Goal: Communication & Community: Answer question/provide support

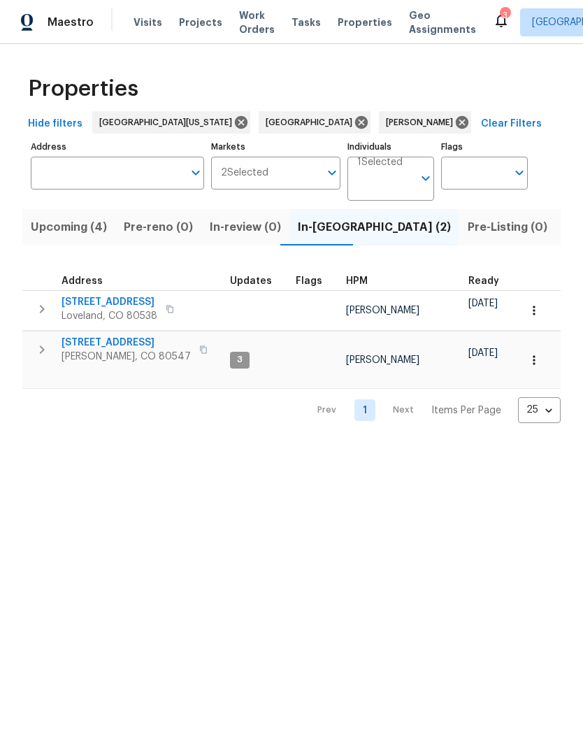
click at [152, 303] on span "[STREET_ADDRESS]" at bounding box center [110, 302] width 96 height 14
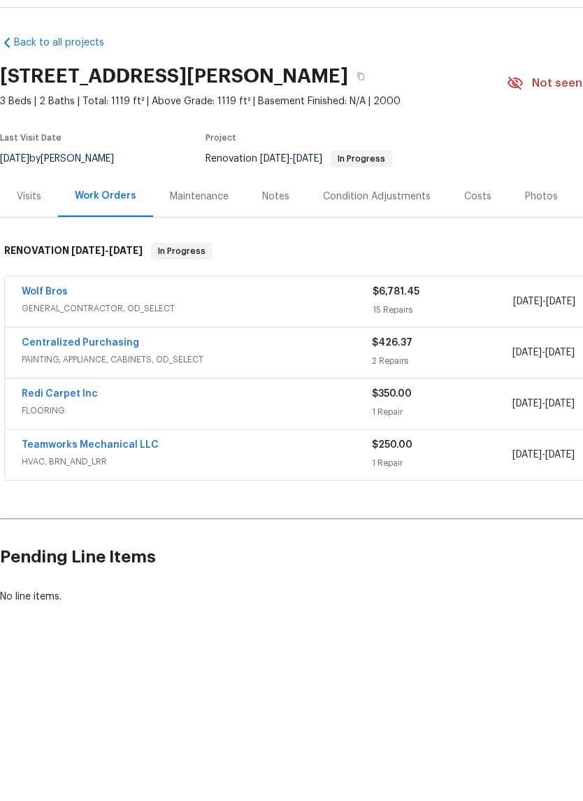
click at [47, 323] on link "Wolf Bros" at bounding box center [45, 328] width 46 height 10
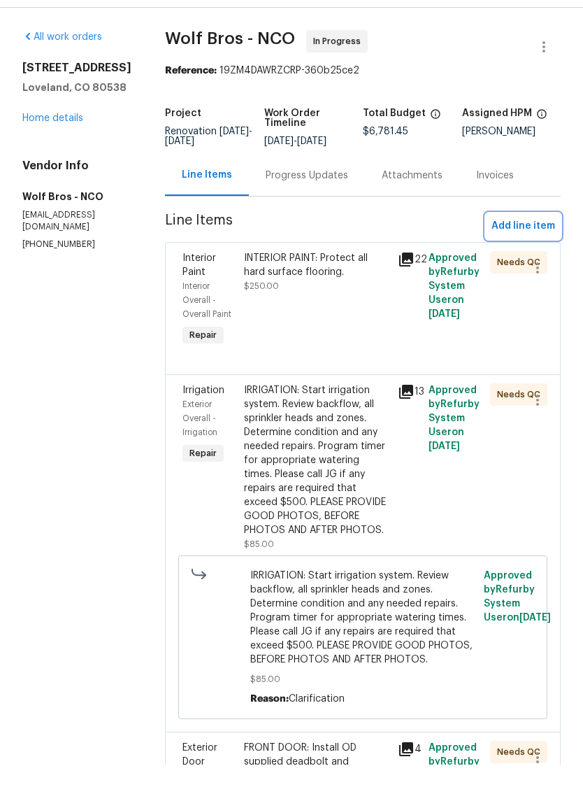
click at [542, 254] on span "Add line item" at bounding box center [524, 262] width 64 height 17
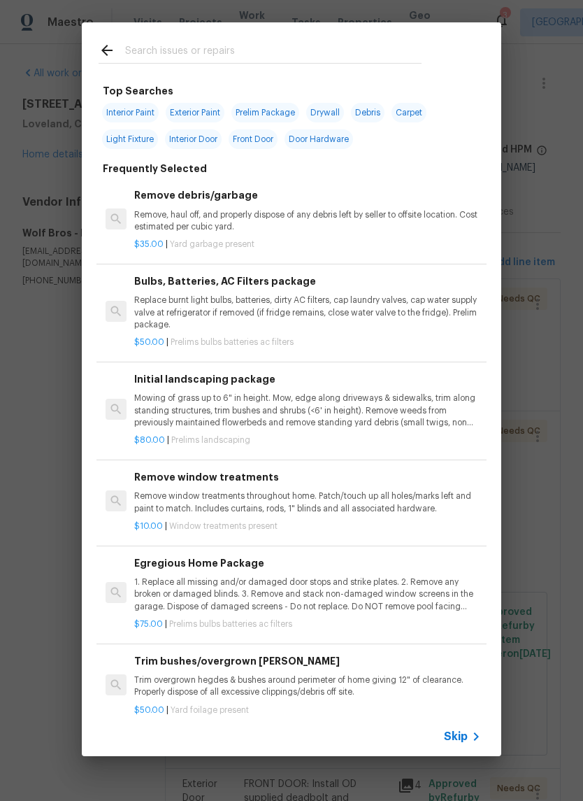
click at [455, 725] on div "Skip" at bounding box center [292, 736] width 420 height 39
click at [462, 731] on span "Skip" at bounding box center [456, 736] width 24 height 14
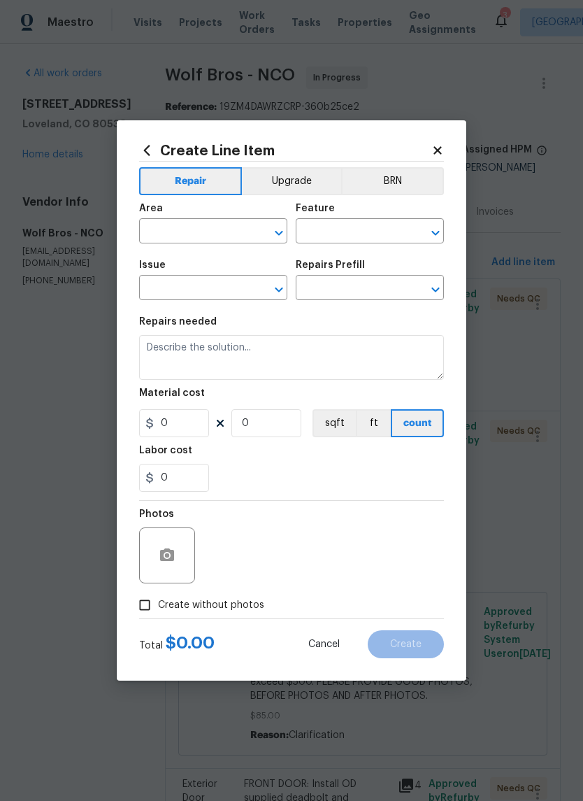
click at [175, 222] on input "text" at bounding box center [193, 233] width 109 height 22
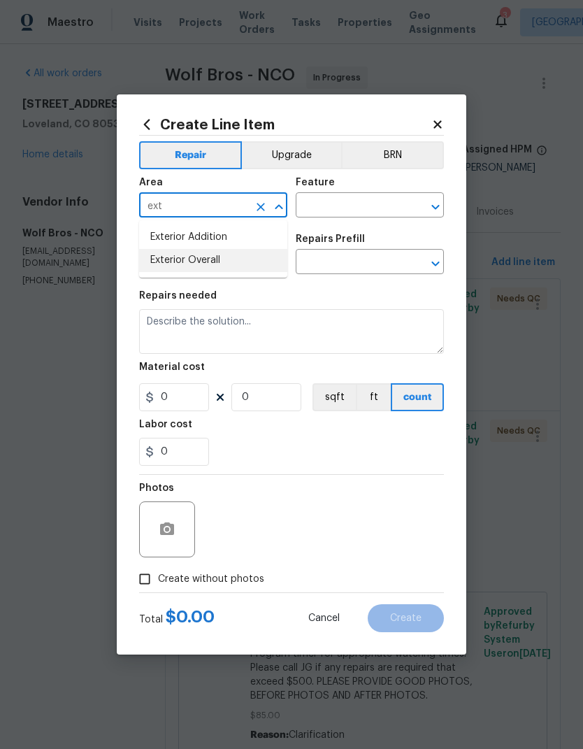
click at [162, 271] on li "Exterior Overall" at bounding box center [213, 260] width 148 height 23
type input "Exterior Overall"
click at [387, 222] on div "Area Exterior Overall ​ Feature ​" at bounding box center [291, 197] width 305 height 57
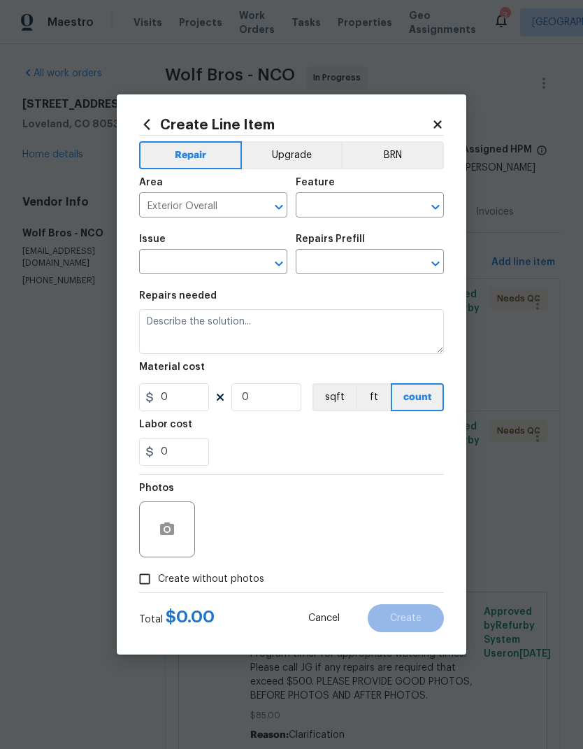
click at [385, 203] on input "text" at bounding box center [350, 207] width 109 height 22
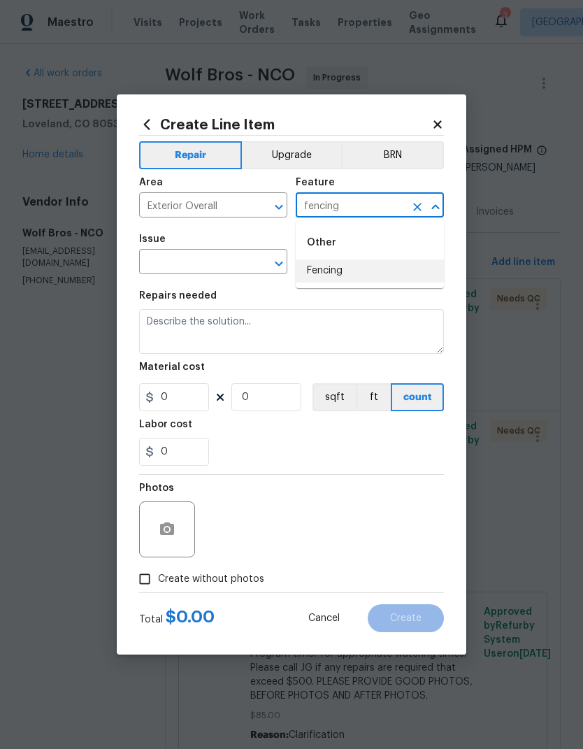
click at [380, 276] on li "Fencing" at bounding box center [370, 270] width 148 height 23
type input "Fencing"
click at [186, 266] on input "text" at bounding box center [193, 263] width 109 height 22
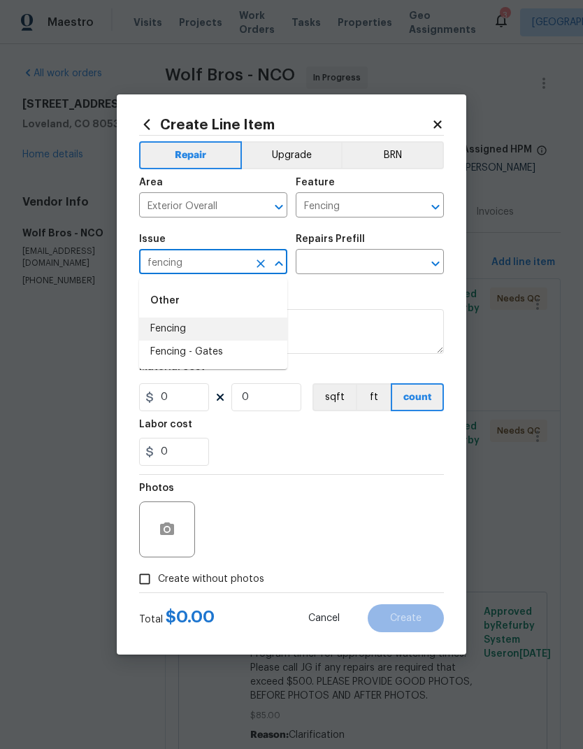
click at [160, 325] on li "Fencing" at bounding box center [213, 328] width 148 height 23
type input "Fencing"
click at [396, 259] on input "text" at bounding box center [350, 263] width 109 height 22
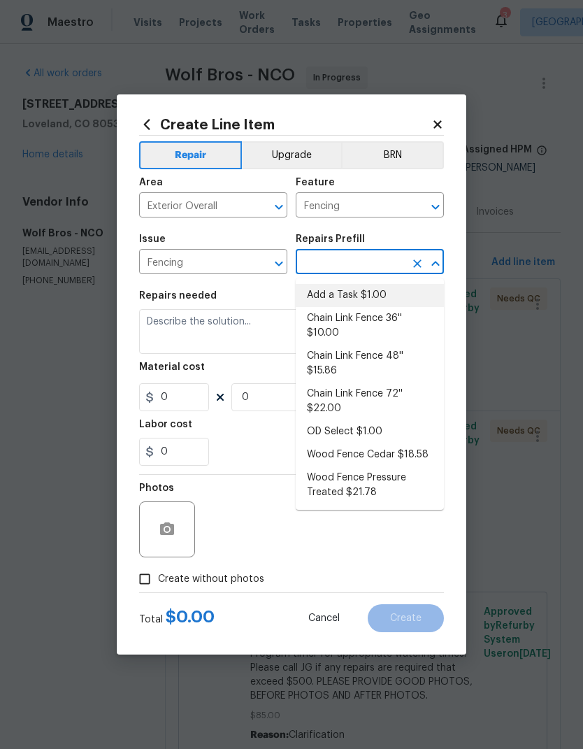
click at [387, 301] on li "Add a Task $1.00" at bounding box center [370, 295] width 148 height 23
type input "Add a Task $1.00"
type textarea "HPM to detail"
type input "1"
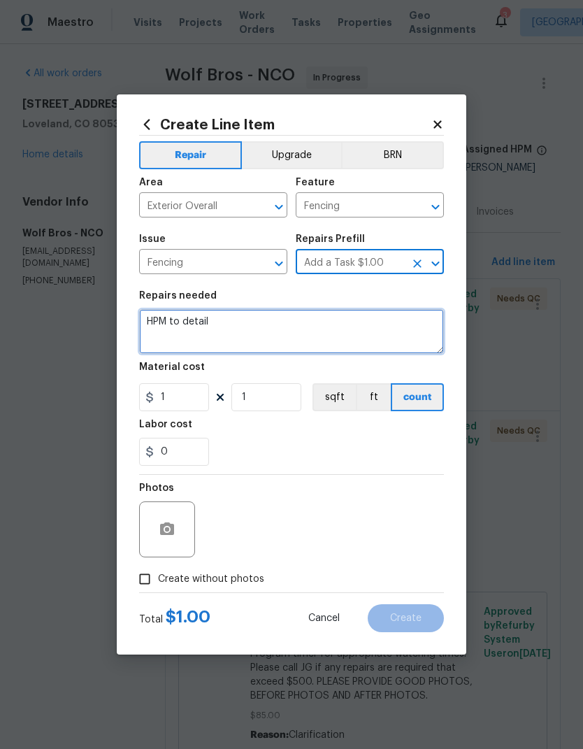
click at [387, 320] on textarea "HPM to detail" at bounding box center [291, 331] width 305 height 45
click at [382, 338] on textarea "HPM to detail" at bounding box center [291, 331] width 305 height 45
click at [381, 338] on textarea "HPM to detail" at bounding box center [291, 331] width 305 height 45
click at [380, 337] on textarea "HPM to detail" at bounding box center [291, 331] width 305 height 45
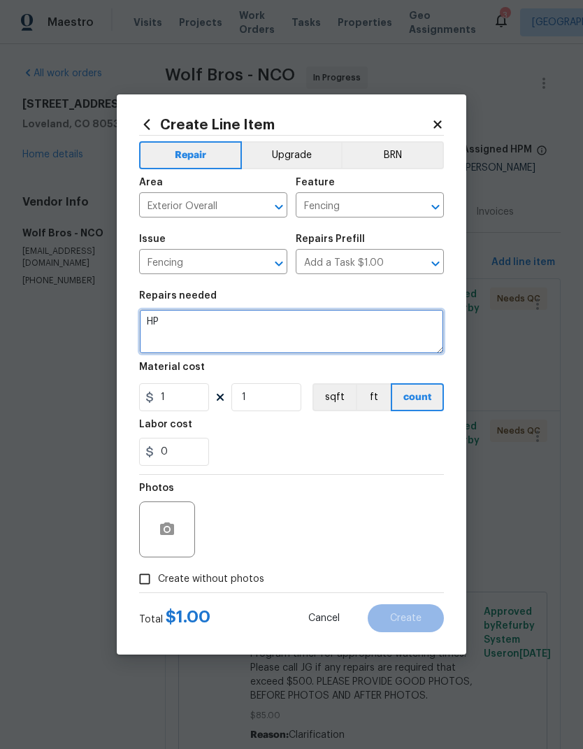
type textarea "H"
type textarea "FENCING: Repair 2 gates."
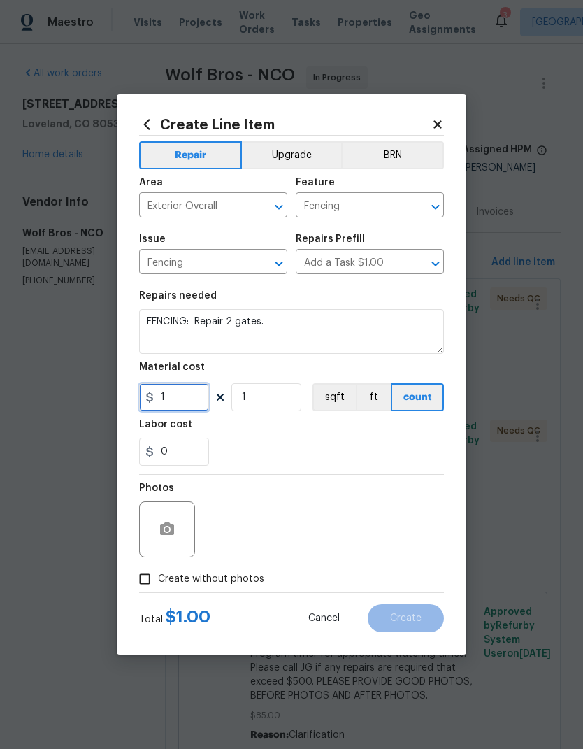
click at [156, 405] on input "1" at bounding box center [174, 397] width 70 height 28
type input "75"
click at [294, 392] on input "1" at bounding box center [266, 397] width 70 height 28
click at [287, 401] on input "1" at bounding box center [266, 397] width 70 height 28
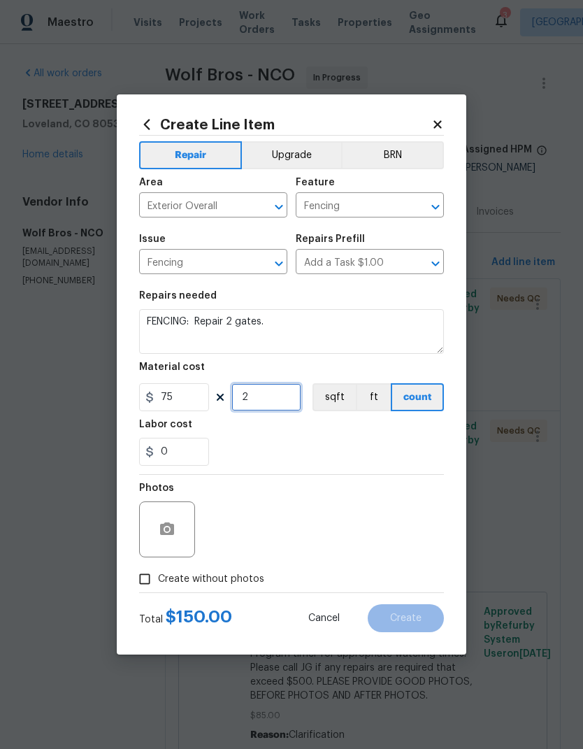
type input "2"
click at [399, 433] on div "Labor cost" at bounding box center [291, 429] width 305 height 18
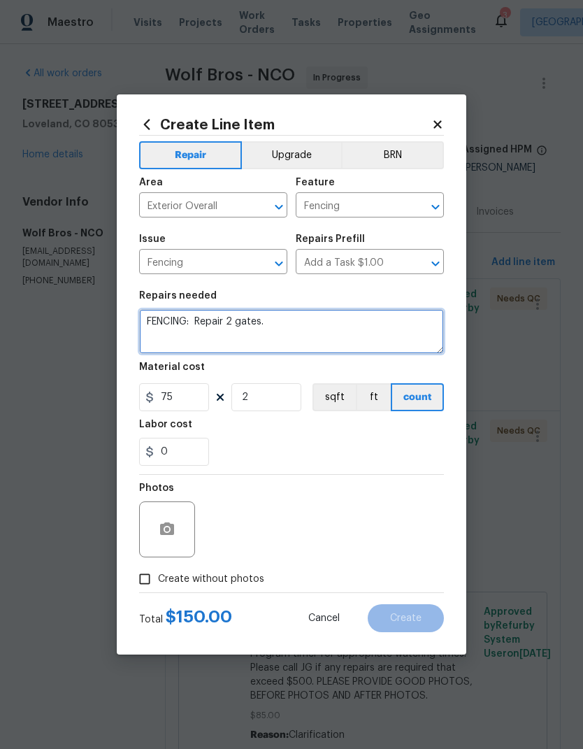
click at [421, 328] on textarea "FENCING: Repair 2 gates." at bounding box center [291, 331] width 305 height 45
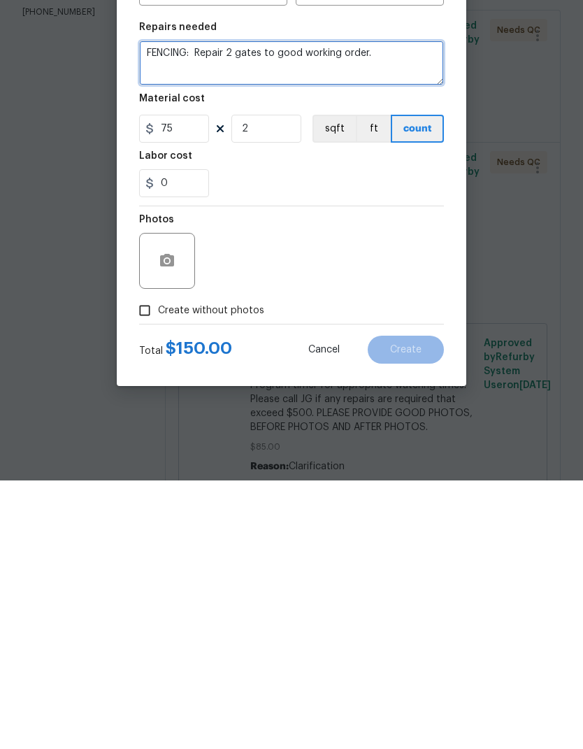
scroll to position [54, 0]
type textarea "FENCING: Repair 2 gates to good working order."
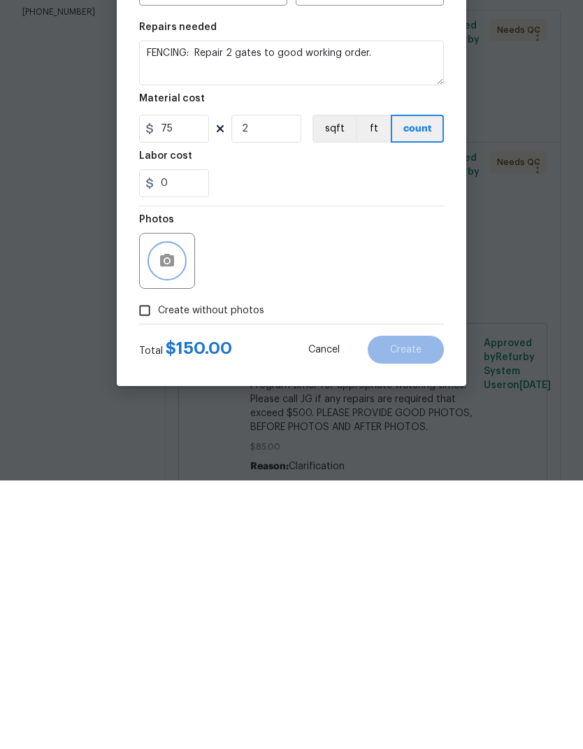
click at [165, 513] on button "button" at bounding box center [167, 530] width 34 height 34
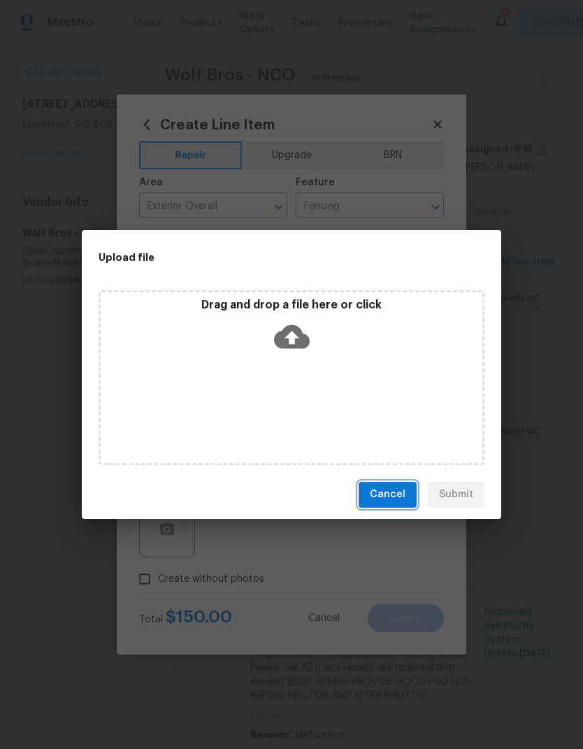
click at [387, 499] on span "Cancel" at bounding box center [388, 494] width 36 height 17
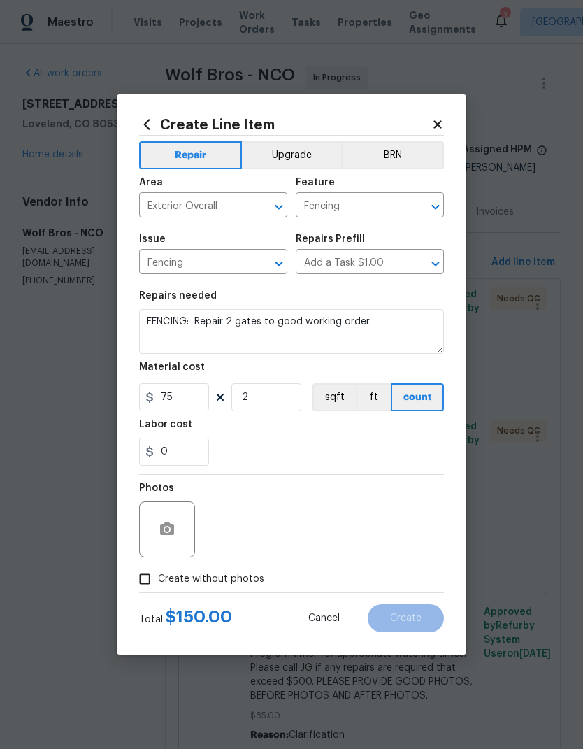
click at [144, 582] on input "Create without photos" at bounding box center [144, 579] width 27 height 27
checkbox input "true"
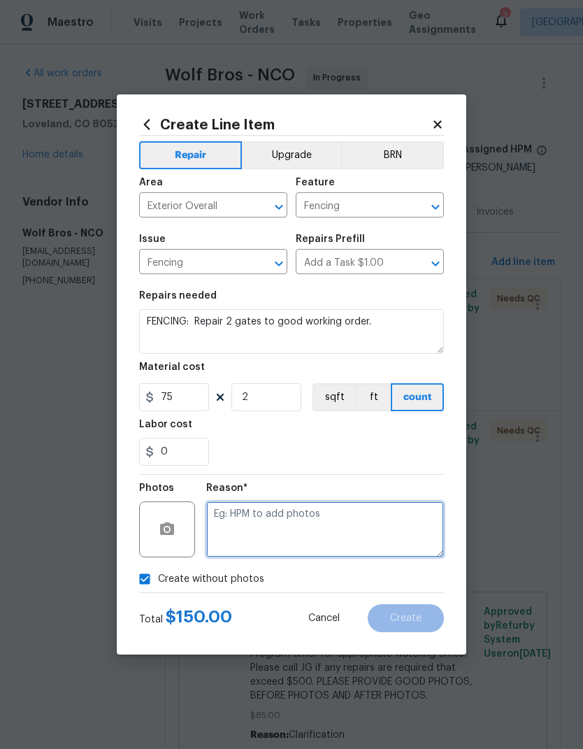
click at [399, 528] on textarea at bounding box center [325, 529] width 238 height 56
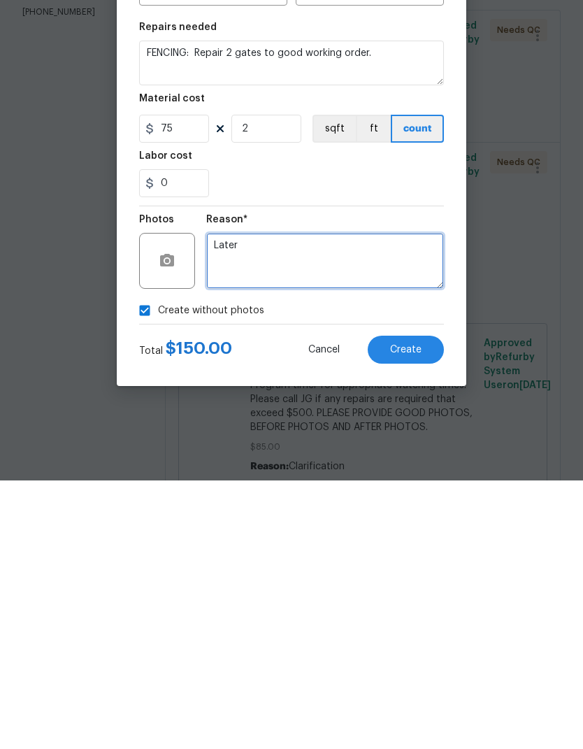
type textarea "Later"
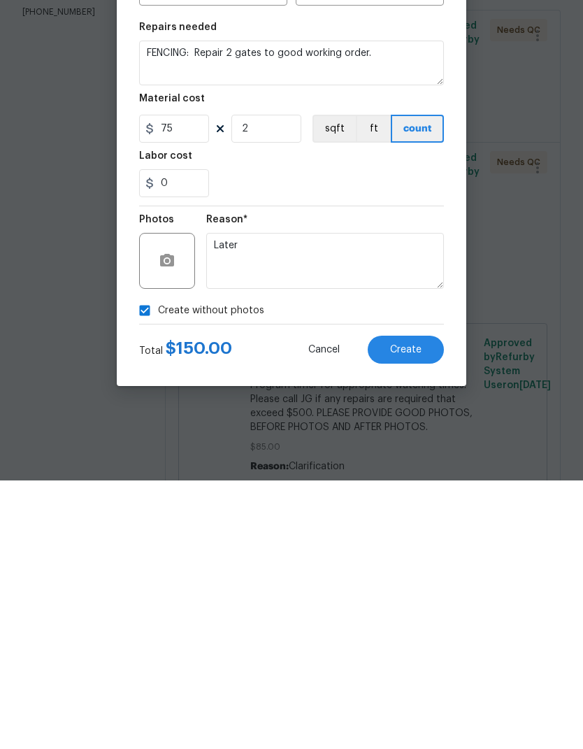
click at [410, 604] on button "Create" at bounding box center [406, 618] width 76 height 28
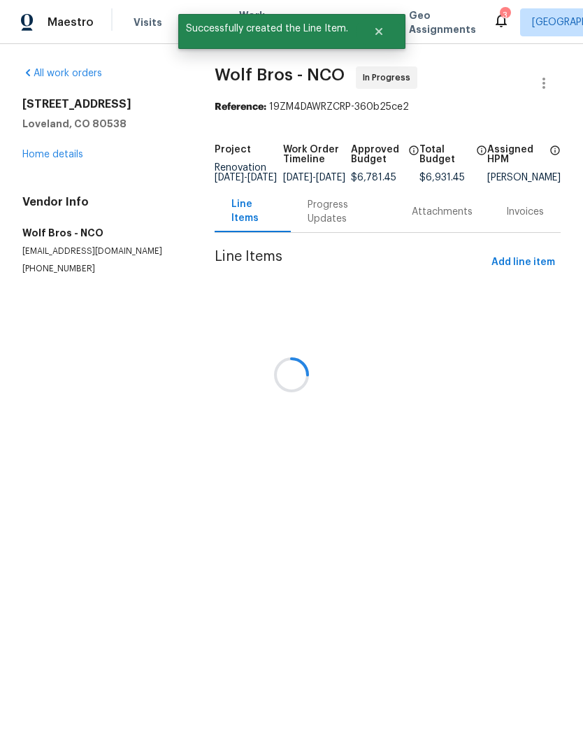
scroll to position [0, 0]
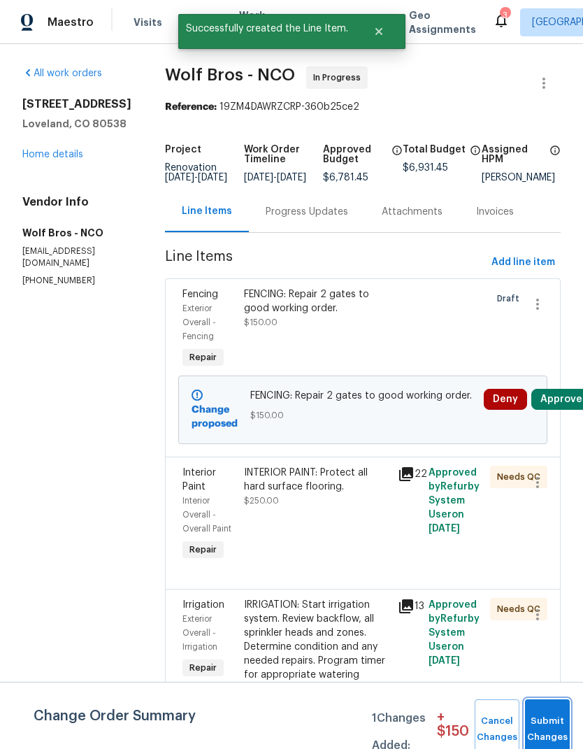
click at [548, 720] on button "Submit Changes" at bounding box center [547, 729] width 45 height 60
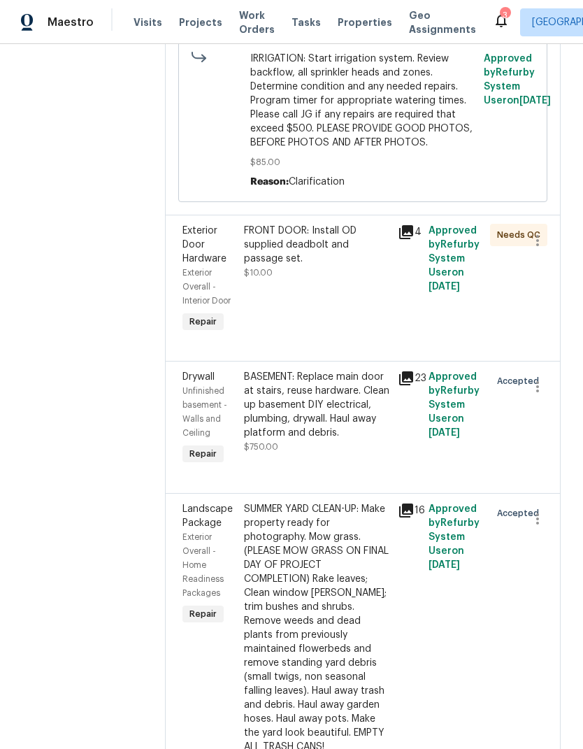
scroll to position [557, 0]
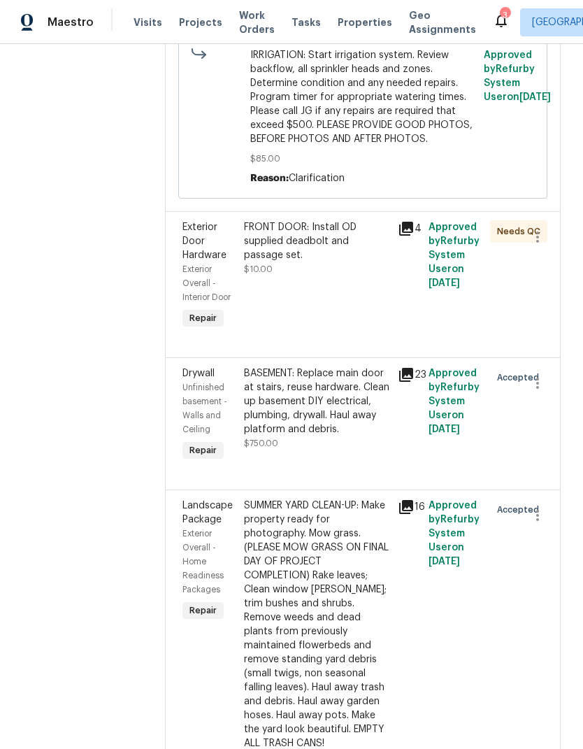
click at [333, 419] on div "BASEMENT: Replace main door at stairs, reuse hardware. Clean up basement DIY el…" at bounding box center [316, 401] width 145 height 70
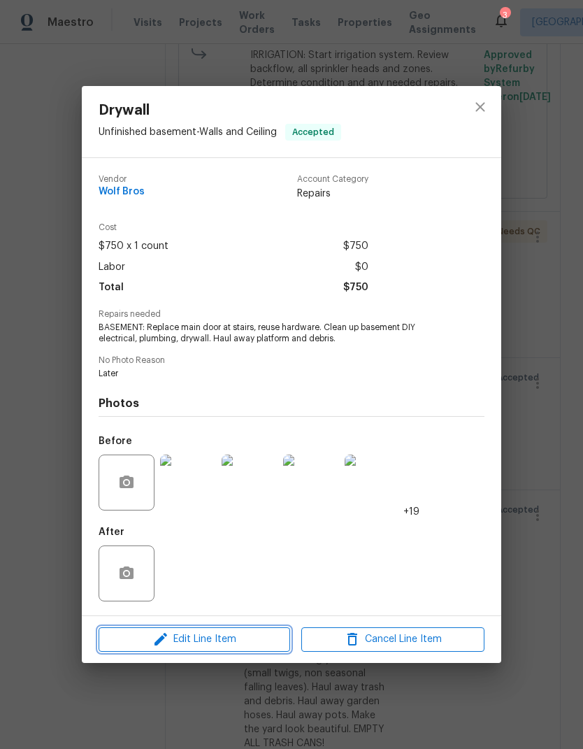
click at [195, 639] on span "Edit Line Item" at bounding box center [194, 639] width 183 height 17
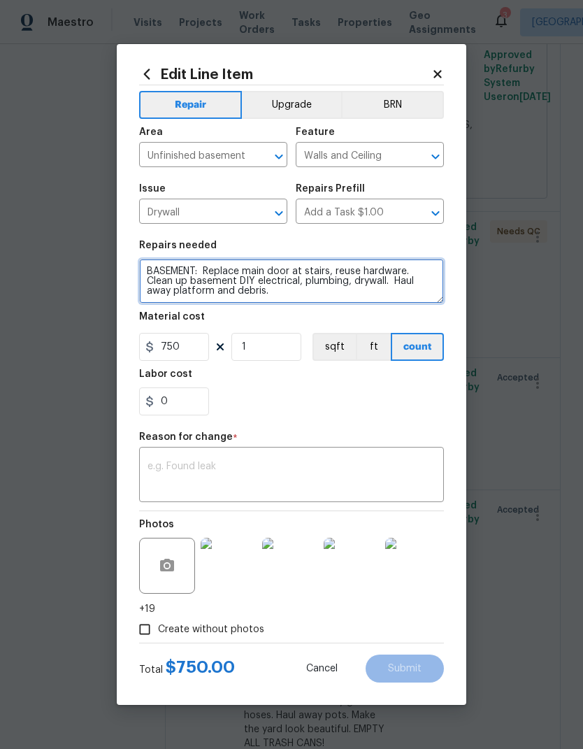
click at [379, 285] on textarea "BASEMENT: Replace main door at stairs, reuse hardware. Clean up basement DIY el…" at bounding box center [291, 281] width 305 height 45
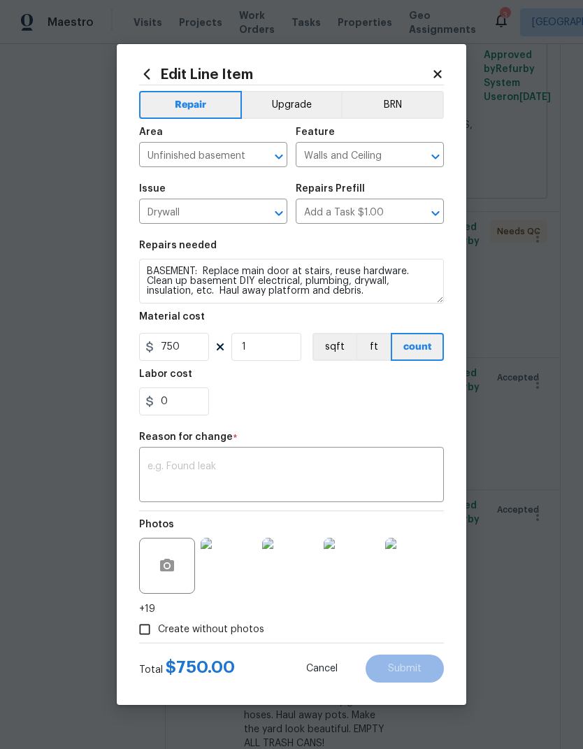
click at [408, 403] on div "0" at bounding box center [291, 401] width 305 height 28
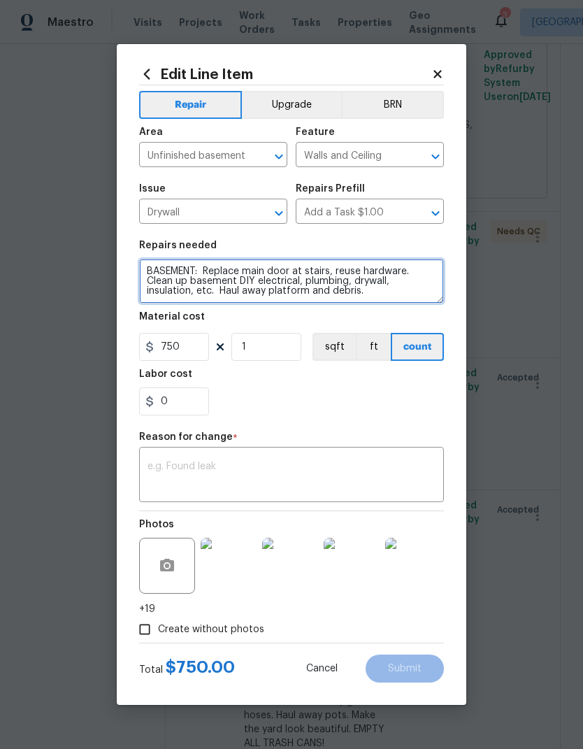
click at [417, 296] on textarea "BASEMENT: Replace main door at stairs, reuse hardware. Clean up basement DIY el…" at bounding box center [291, 281] width 305 height 45
click at [395, 297] on textarea "BASEMENT: Replace main door at stairs, reuse hardware. Clean up basement DIY el…" at bounding box center [291, 281] width 305 height 45
click at [394, 296] on textarea "BASEMENT: Replace main door at stairs, reuse hardware. Clean up basement DIY el…" at bounding box center [291, 281] width 305 height 45
type textarea "BASEMENT: Replace main door at stairs, reuse hardware. Clean up basement DIY el…"
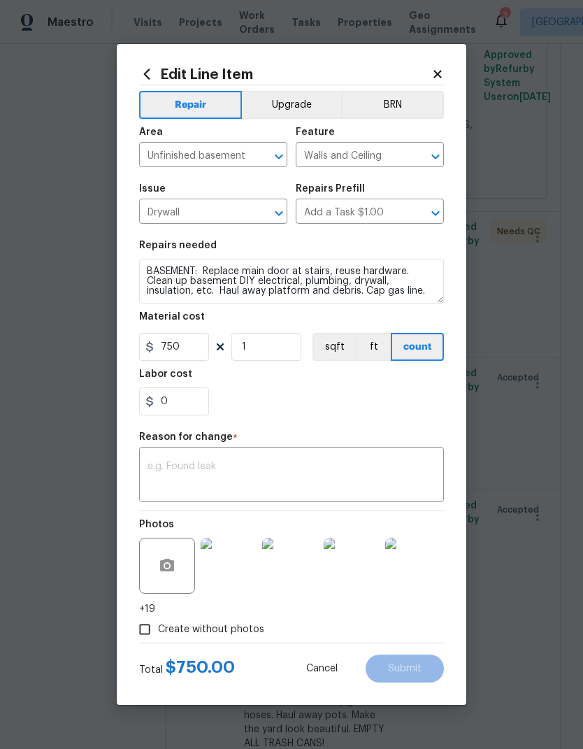
click at [419, 403] on div "0" at bounding box center [291, 401] width 305 height 28
click at [416, 464] on textarea at bounding box center [292, 476] width 288 height 29
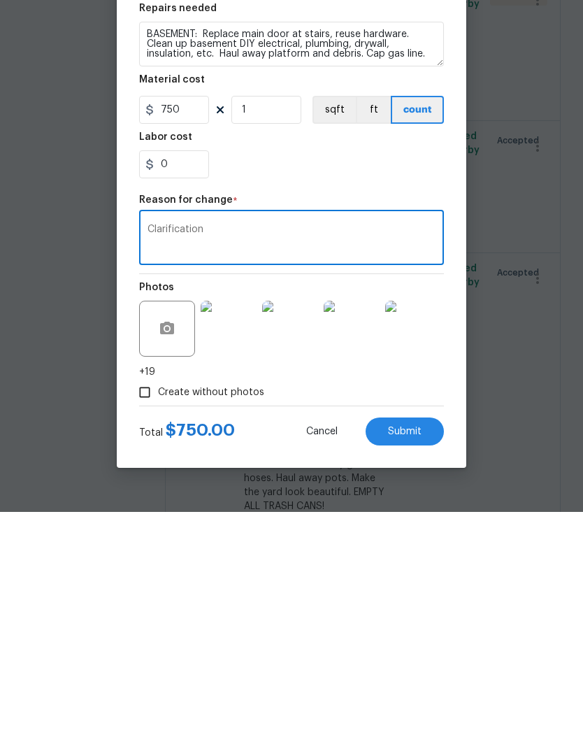
type textarea "Clarification"
click at [413, 664] on span "Submit" at bounding box center [405, 669] width 34 height 10
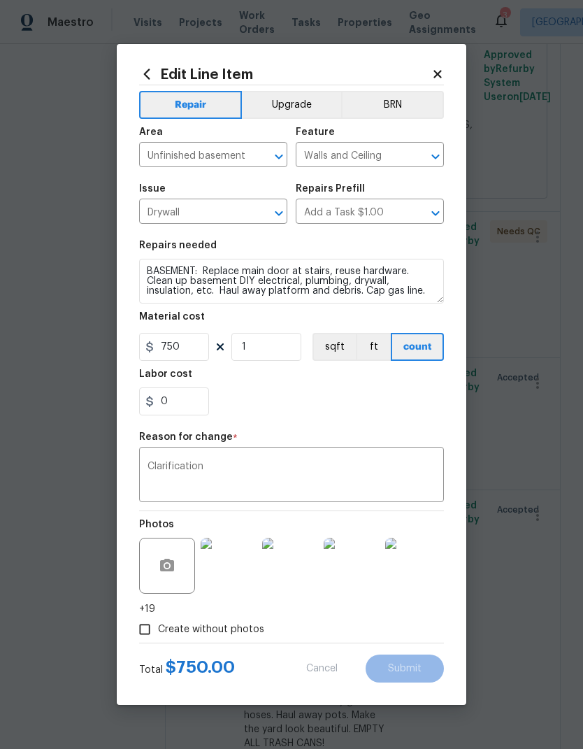
type textarea "BASEMENT: Replace main door at stairs, reuse hardware. Clean up basement DIY el…"
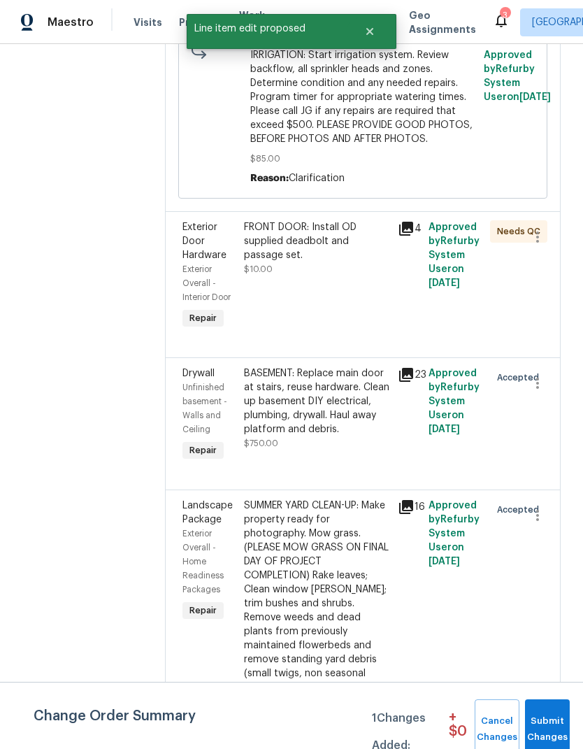
scroll to position [0, 0]
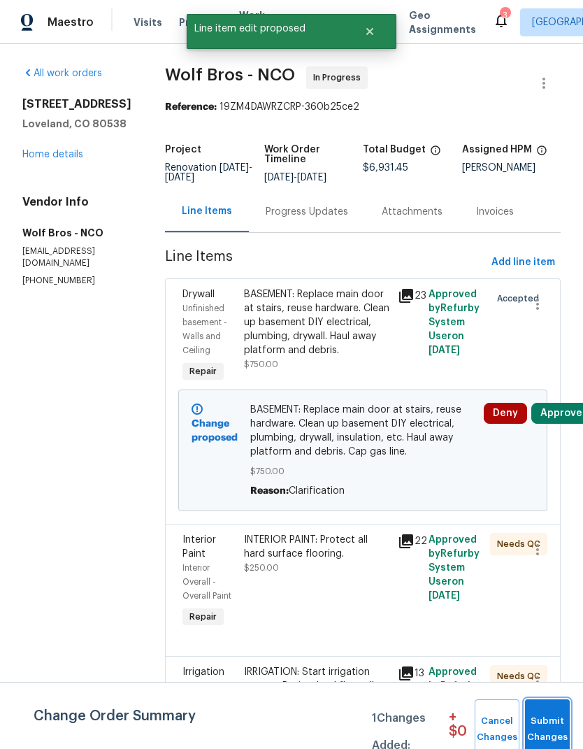
click at [546, 718] on span "Submit Changes" at bounding box center [547, 729] width 31 height 32
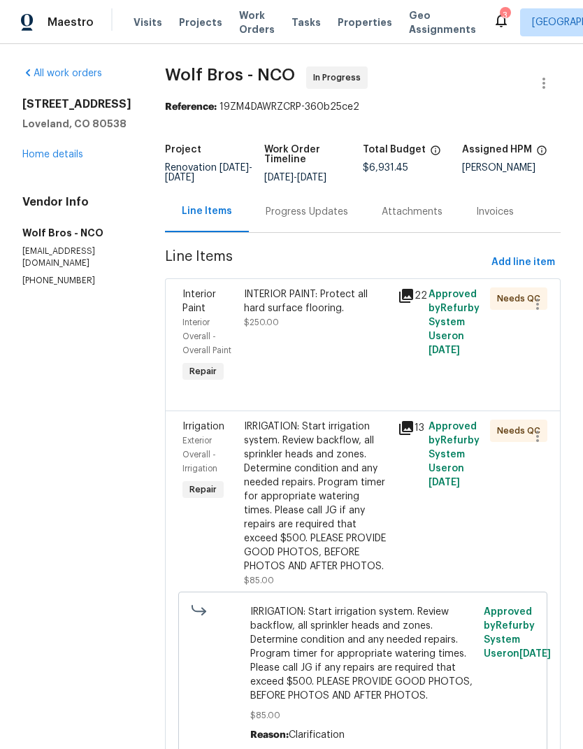
click at [45, 159] on link "Home details" at bounding box center [52, 155] width 61 height 10
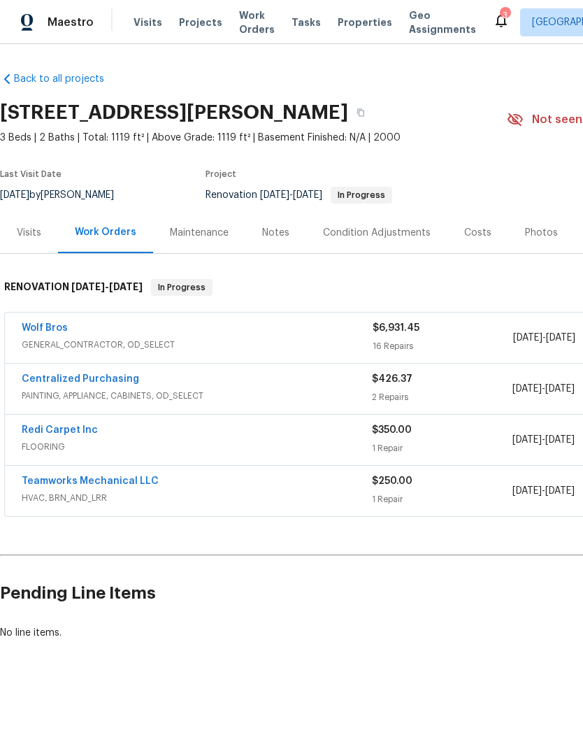
click at [49, 433] on link "Redi Carpet Inc" at bounding box center [60, 430] width 76 height 10
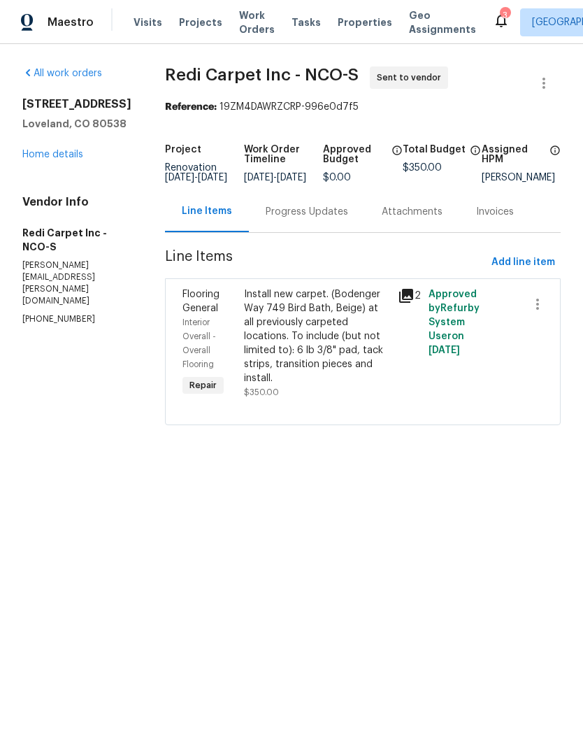
click at [348, 219] on div "Progress Updates" at bounding box center [307, 212] width 83 height 14
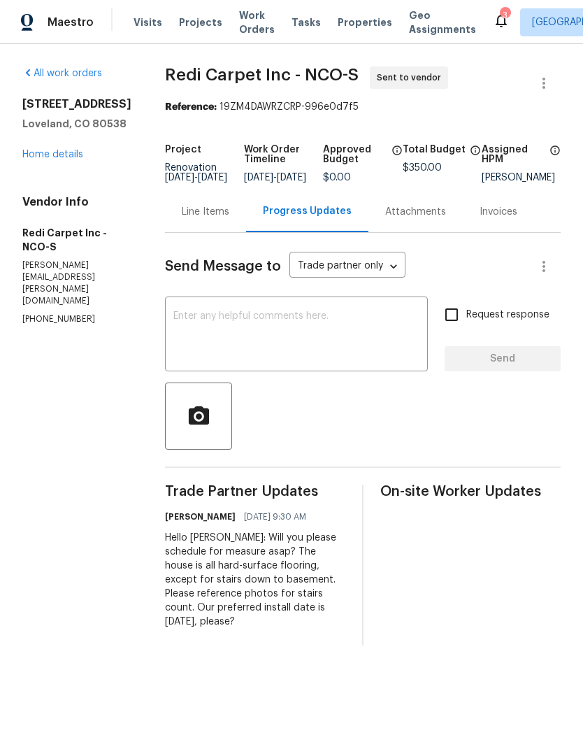
click at [46, 153] on link "Home details" at bounding box center [52, 155] width 61 height 10
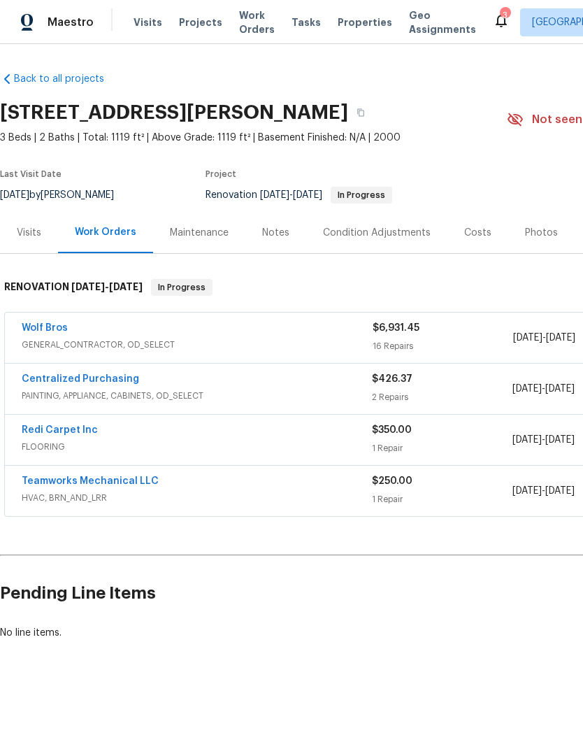
click at [108, 483] on link "Teamworks Mechanical LLC" at bounding box center [90, 481] width 137 height 10
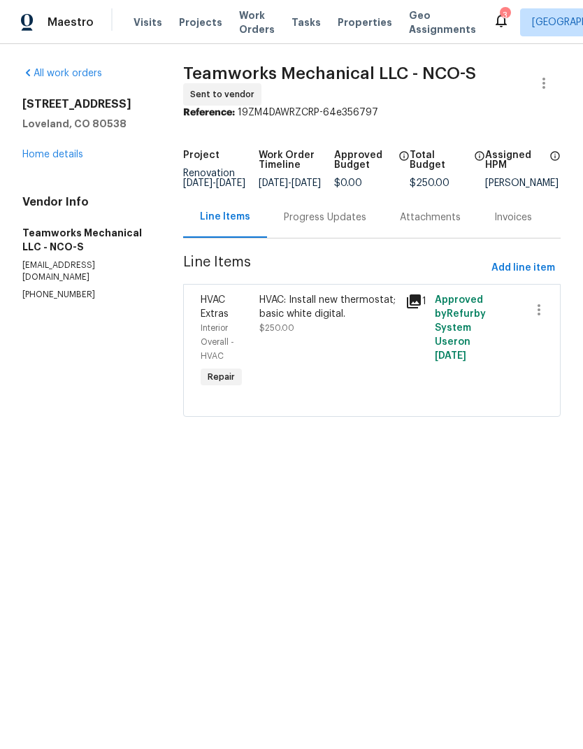
click at [341, 234] on div "Progress Updates" at bounding box center [325, 216] width 116 height 41
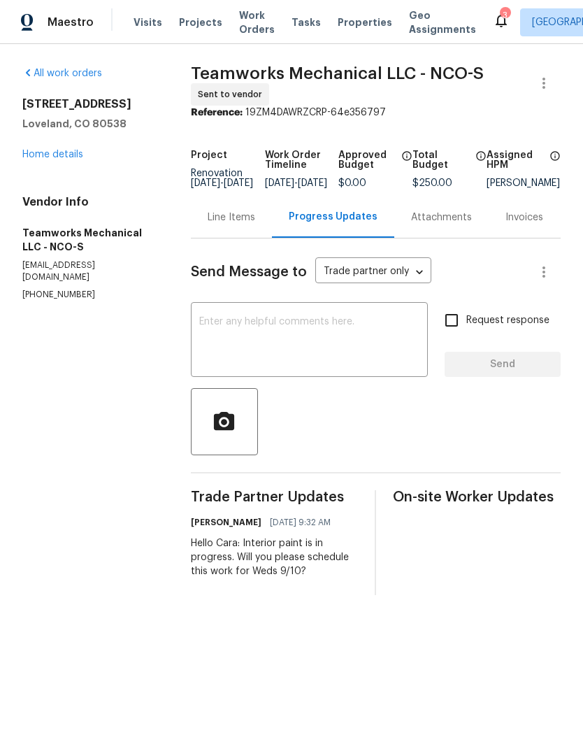
click at [375, 350] on textarea at bounding box center [309, 341] width 220 height 49
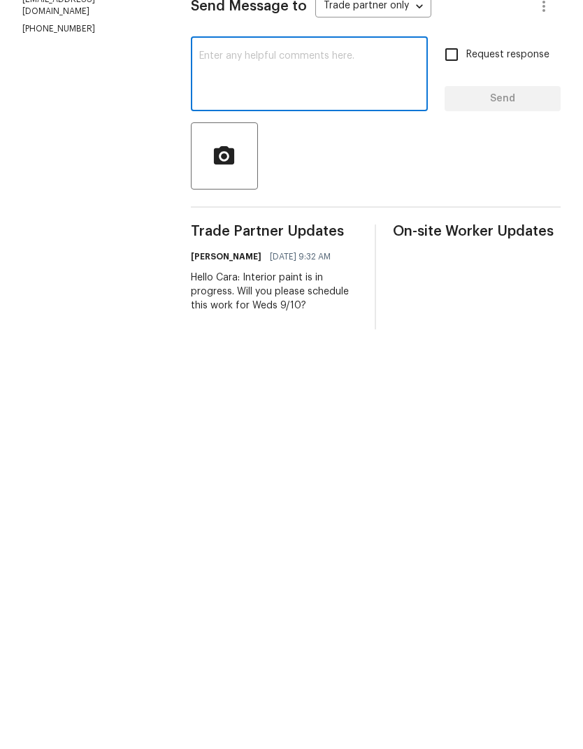
click at [214, 536] on div "Hello Cara: Interior paint is in progress. Will you please schedule this work f…" at bounding box center [275, 557] width 168 height 42
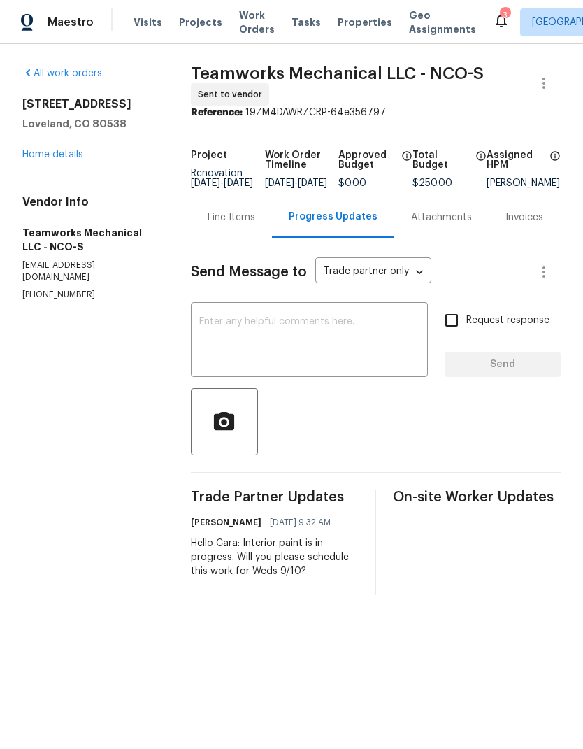
click at [313, 568] on div "Hello Cara: Interior paint is in progress. Will you please schedule this work f…" at bounding box center [275, 557] width 168 height 42
click at [313, 567] on div "Hello Cara: Interior paint is in progress. Will you please schedule this work f…" at bounding box center [275, 557] width 168 height 42
click at [308, 571] on div "Hello Cara: Interior paint is in progress. Will you please schedule this work f…" at bounding box center [275, 557] width 168 height 42
click at [308, 570] on div "Hello Cara: Interior paint is in progress. Will you please schedule this work f…" at bounding box center [275, 557] width 168 height 42
click at [315, 558] on div "Hello Cara: Interior paint is in progress. Will you please schedule this work f…" at bounding box center [275, 557] width 168 height 42
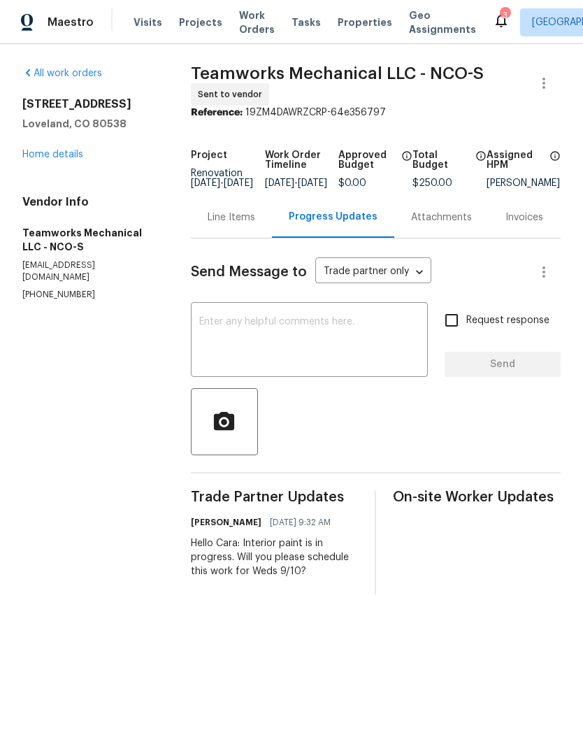
click at [411, 343] on textarea at bounding box center [309, 341] width 220 height 49
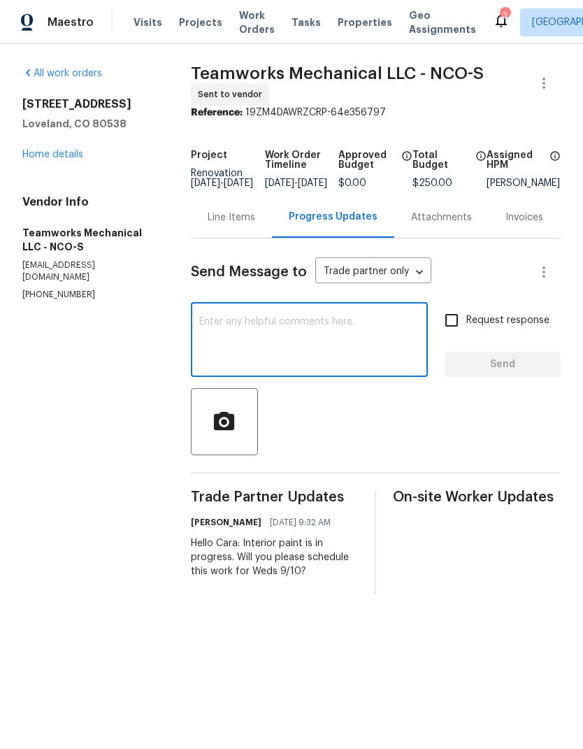
click at [352, 346] on textarea at bounding box center [309, 341] width 220 height 49
paste textarea "Weds 9/10"
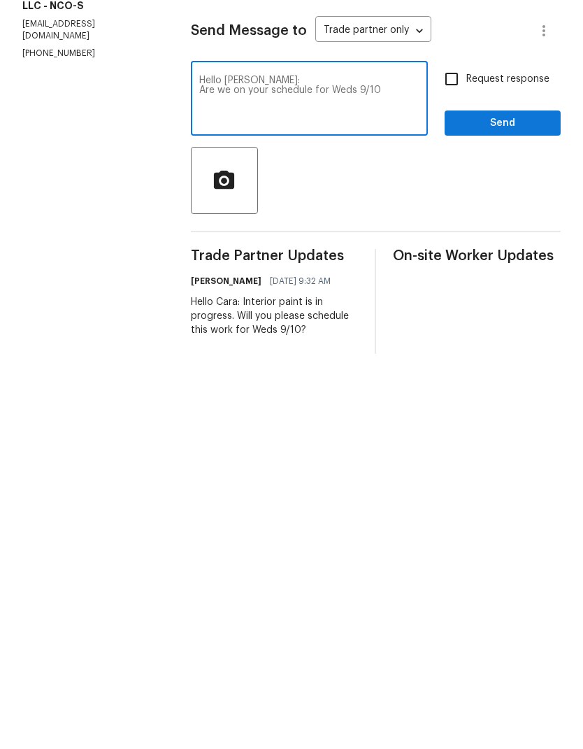
click at [420, 317] on textarea "Hello Cara: Are we on your schedule for Weds 9/10" at bounding box center [309, 341] width 220 height 49
type textarea "Hello Cara: Are we on your schedule for Weds 9/10, please?"
click at [457, 306] on input "Request response" at bounding box center [451, 320] width 29 height 29
checkbox input "true"
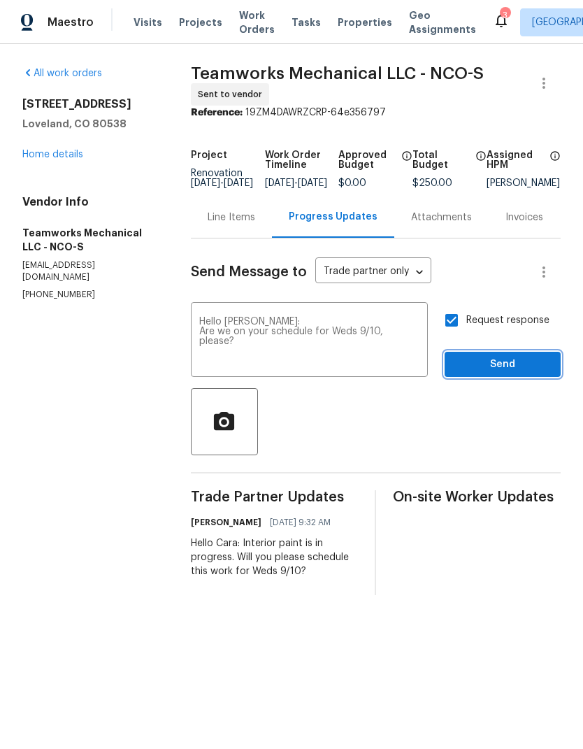
click at [535, 378] on button "Send" at bounding box center [503, 365] width 116 height 26
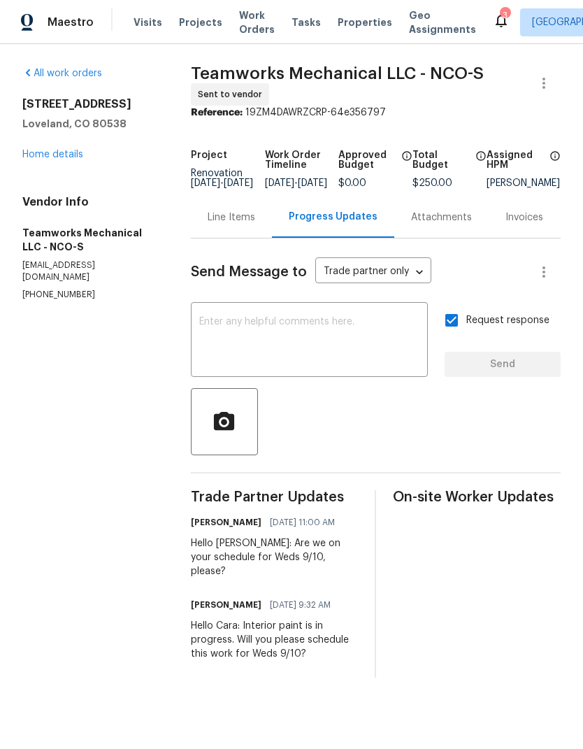
click at [47, 159] on link "Home details" at bounding box center [52, 155] width 61 height 10
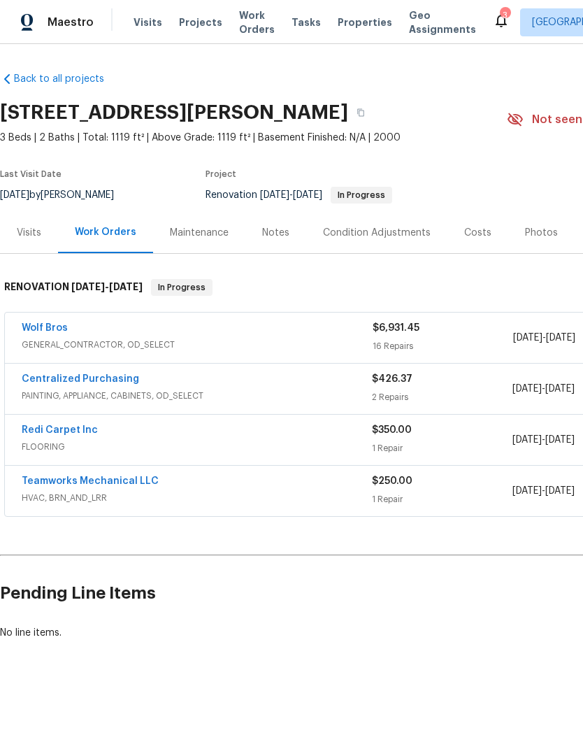
click at [59, 427] on link "Redi Carpet Inc" at bounding box center [60, 430] width 76 height 10
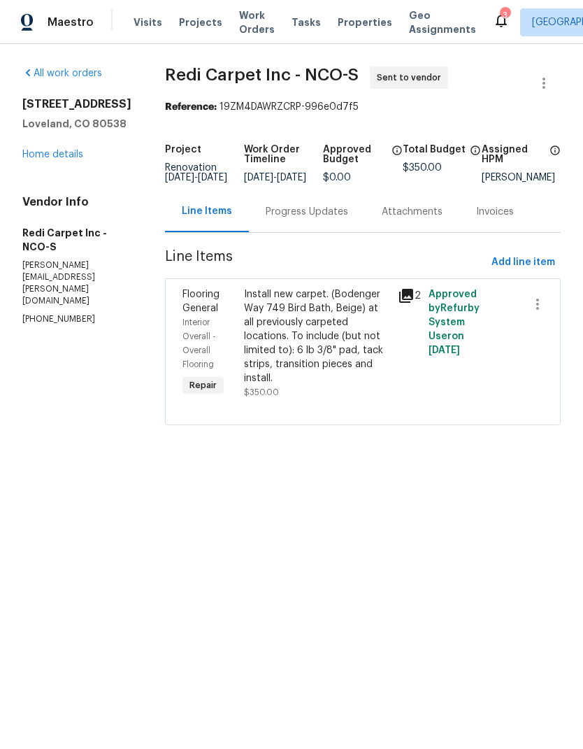
click at [358, 231] on div "Progress Updates" at bounding box center [307, 211] width 116 height 41
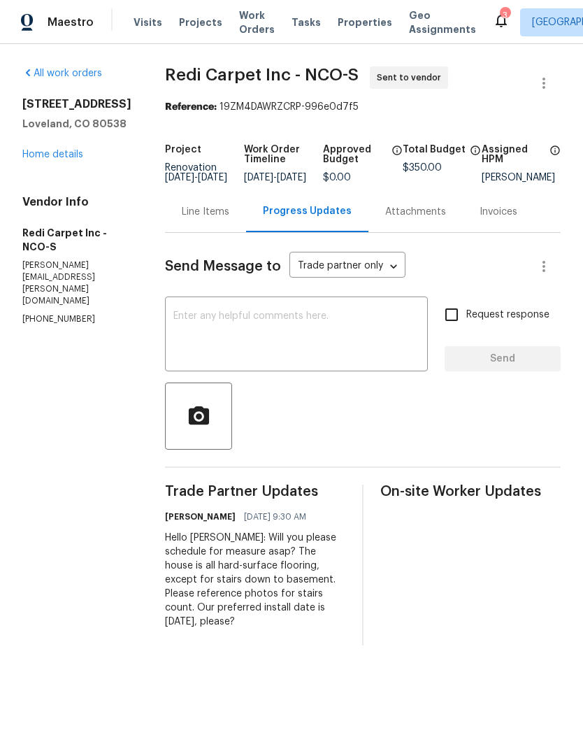
click at [394, 343] on textarea at bounding box center [296, 335] width 246 height 49
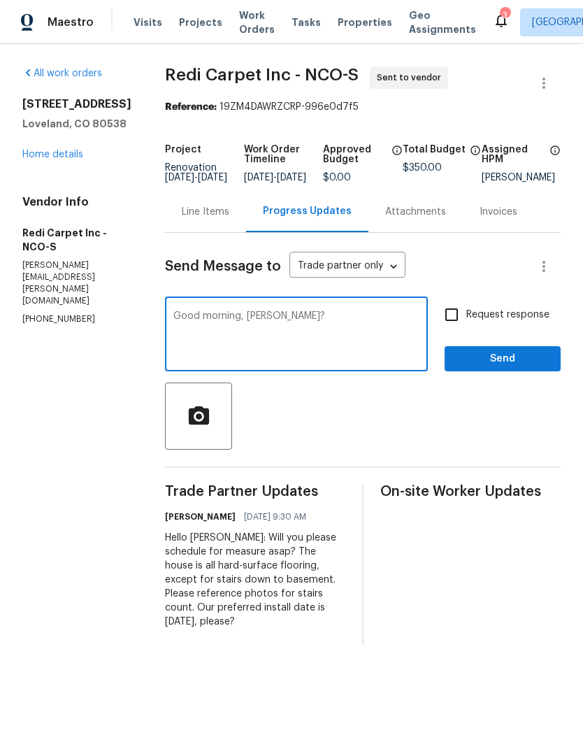
type textarea "Good morning, Cheryl?"
click at [453, 327] on input "Request response" at bounding box center [451, 314] width 29 height 29
checkbox input "true"
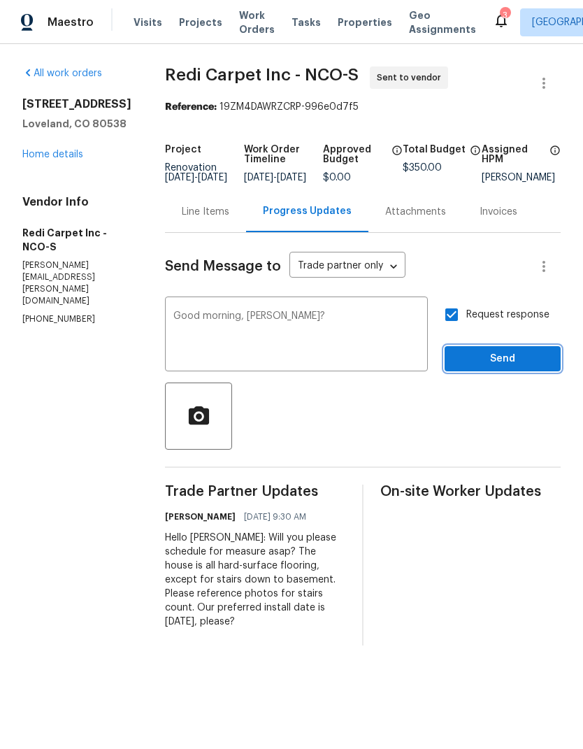
click at [525, 368] on span "Send" at bounding box center [503, 358] width 94 height 17
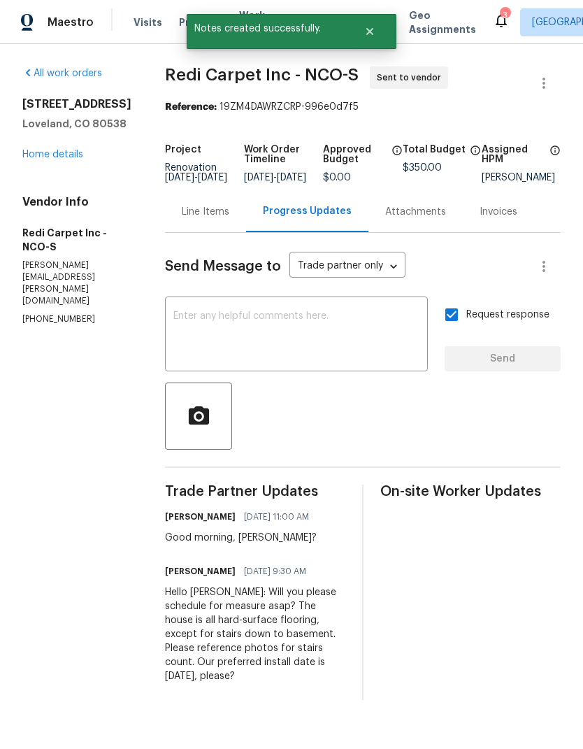
click at [30, 150] on link "Home details" at bounding box center [52, 155] width 61 height 10
